Goal: Information Seeking & Learning: Learn about a topic

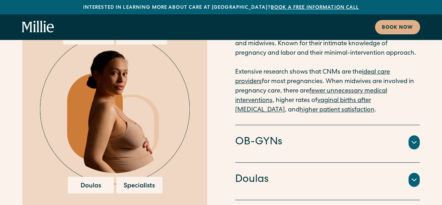
scroll to position [1457, 0]
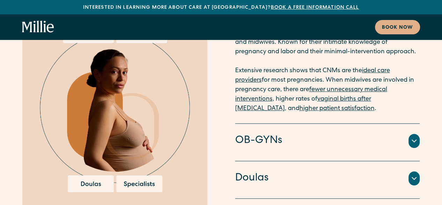
click at [311, 123] on div "OB-GYNs Doctors and surgeons trained to perform [MEDICAL_DATA] sections, vacuum…" at bounding box center [327, 141] width 185 height 37
click at [416, 136] on icon at bounding box center [414, 140] width 8 height 8
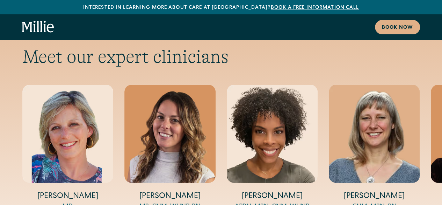
scroll to position [2318, 0]
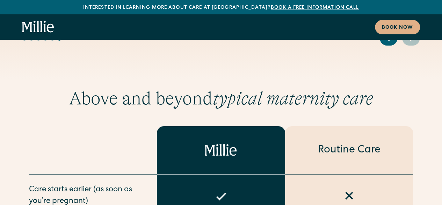
scroll to position [2528, 0]
